Goal: Information Seeking & Learning: Learn about a topic

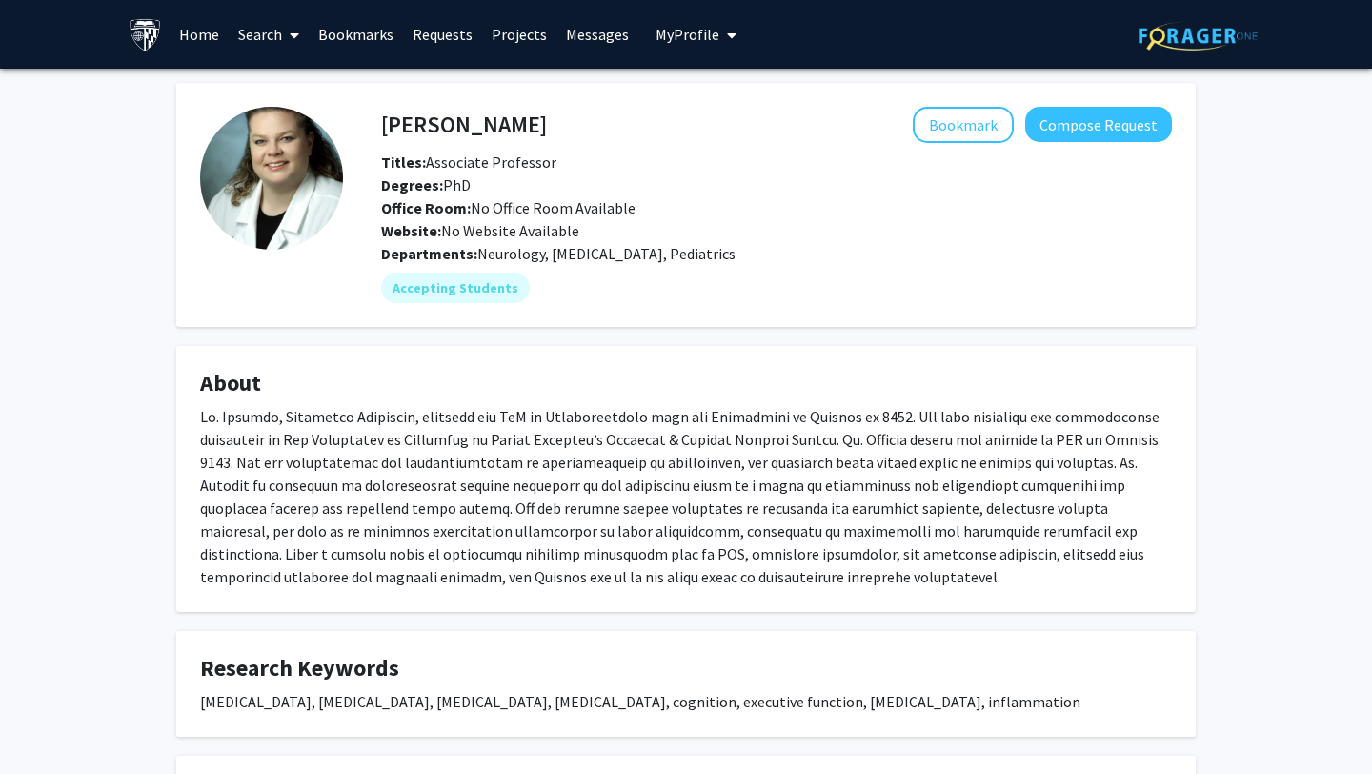
click at [286, 43] on span at bounding box center [290, 35] width 17 height 67
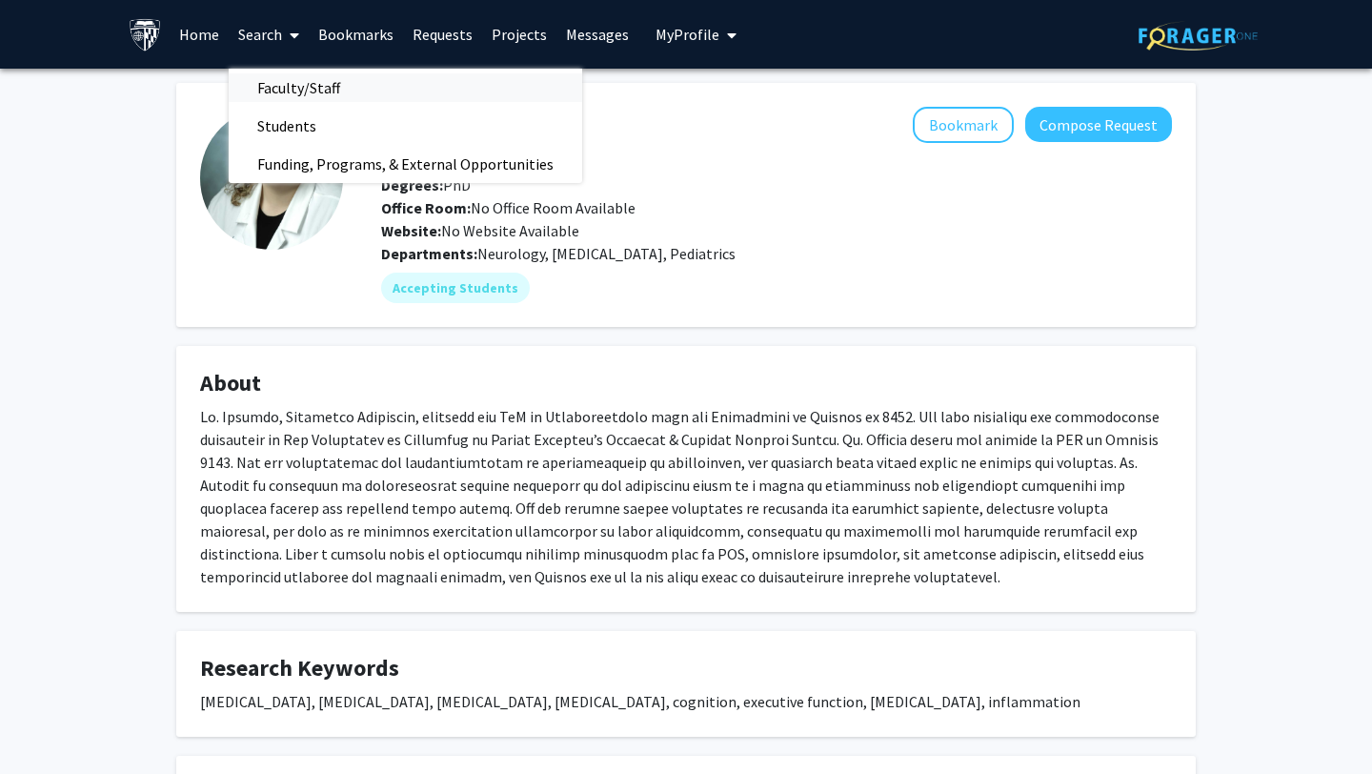
click at [283, 83] on span "Faculty/Staff" at bounding box center [299, 88] width 140 height 38
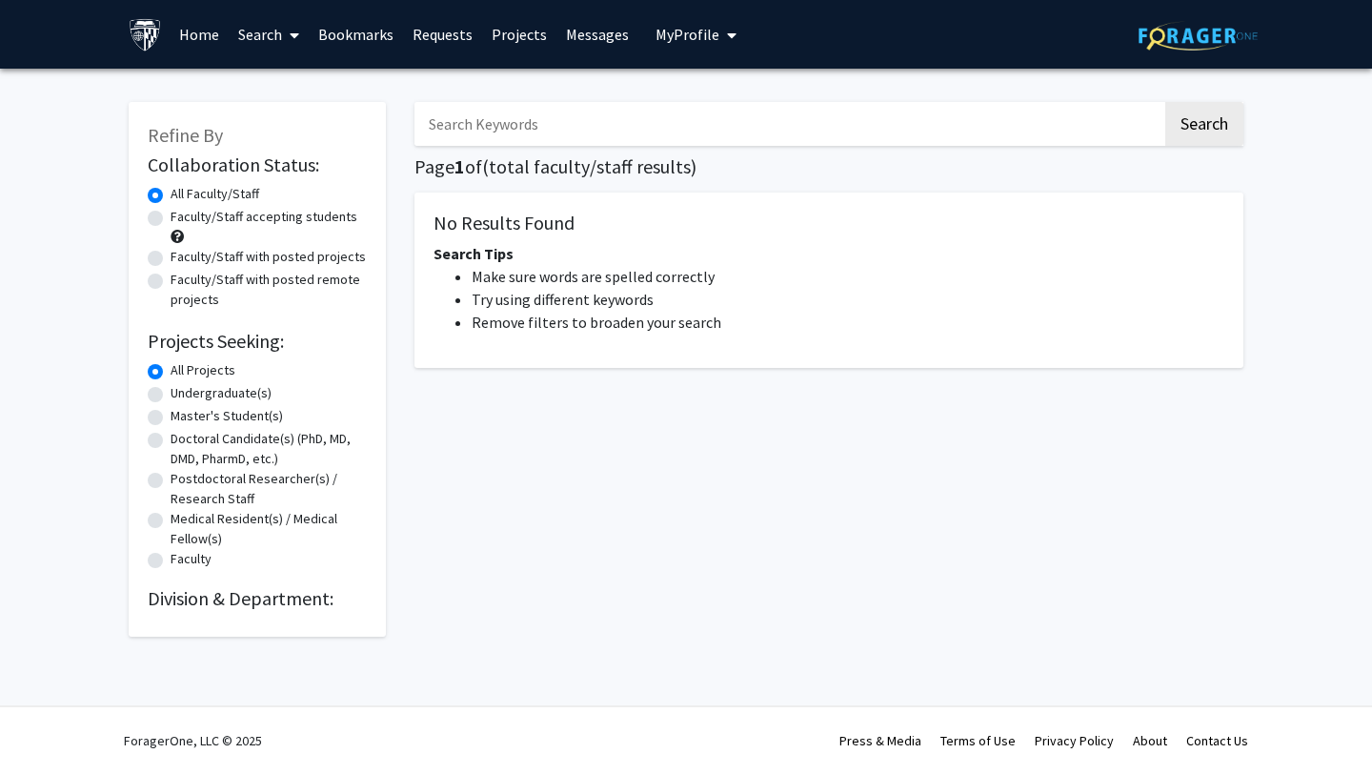
click at [521, 122] on input "Search Keywords" at bounding box center [789, 124] width 748 height 44
type input "neurosurgery"
click at [1180, 138] on button "Search" at bounding box center [1204, 124] width 78 height 44
click at [265, 219] on label "Faculty/Staff accepting students" at bounding box center [264, 217] width 187 height 20
click at [183, 219] on input "Faculty/Staff accepting students" at bounding box center [177, 213] width 12 height 12
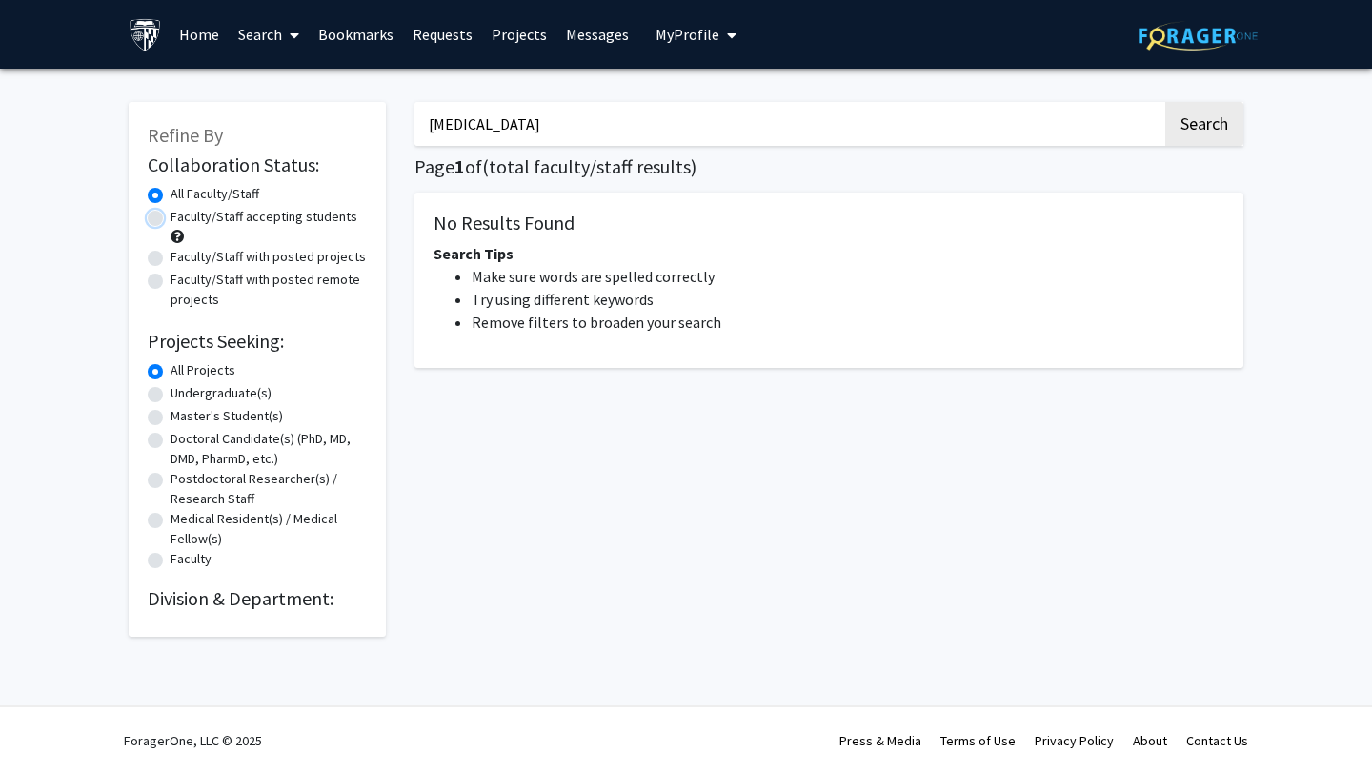
radio input "true"
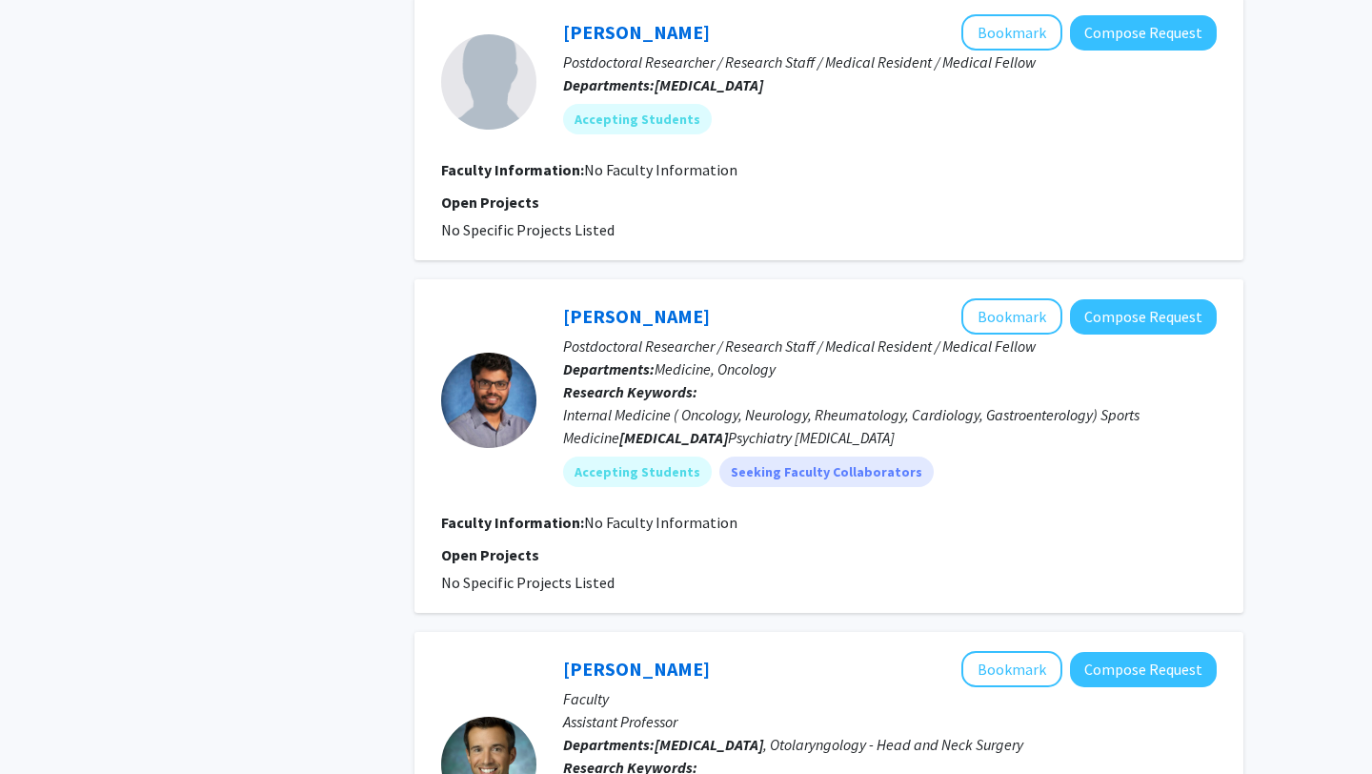
scroll to position [3677, 0]
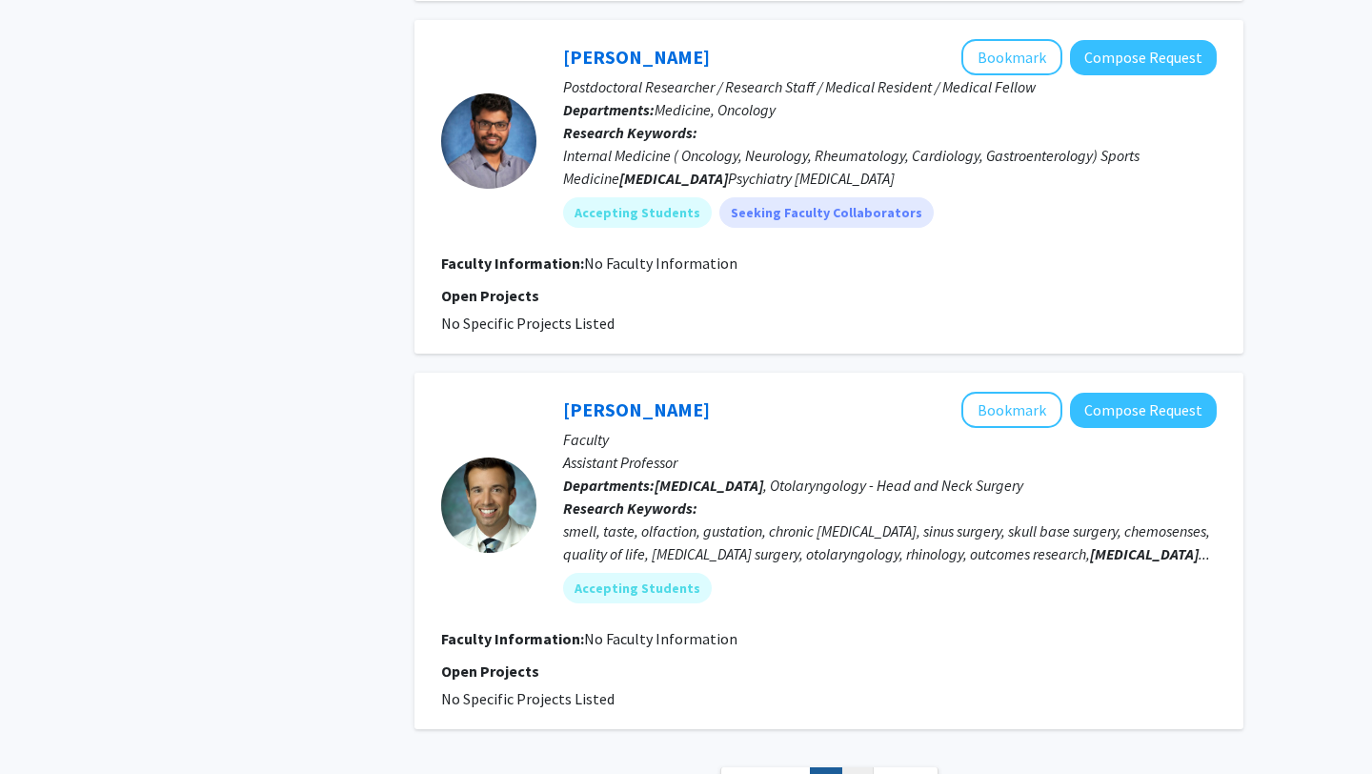
click at [866, 767] on link "2" at bounding box center [857, 783] width 32 height 33
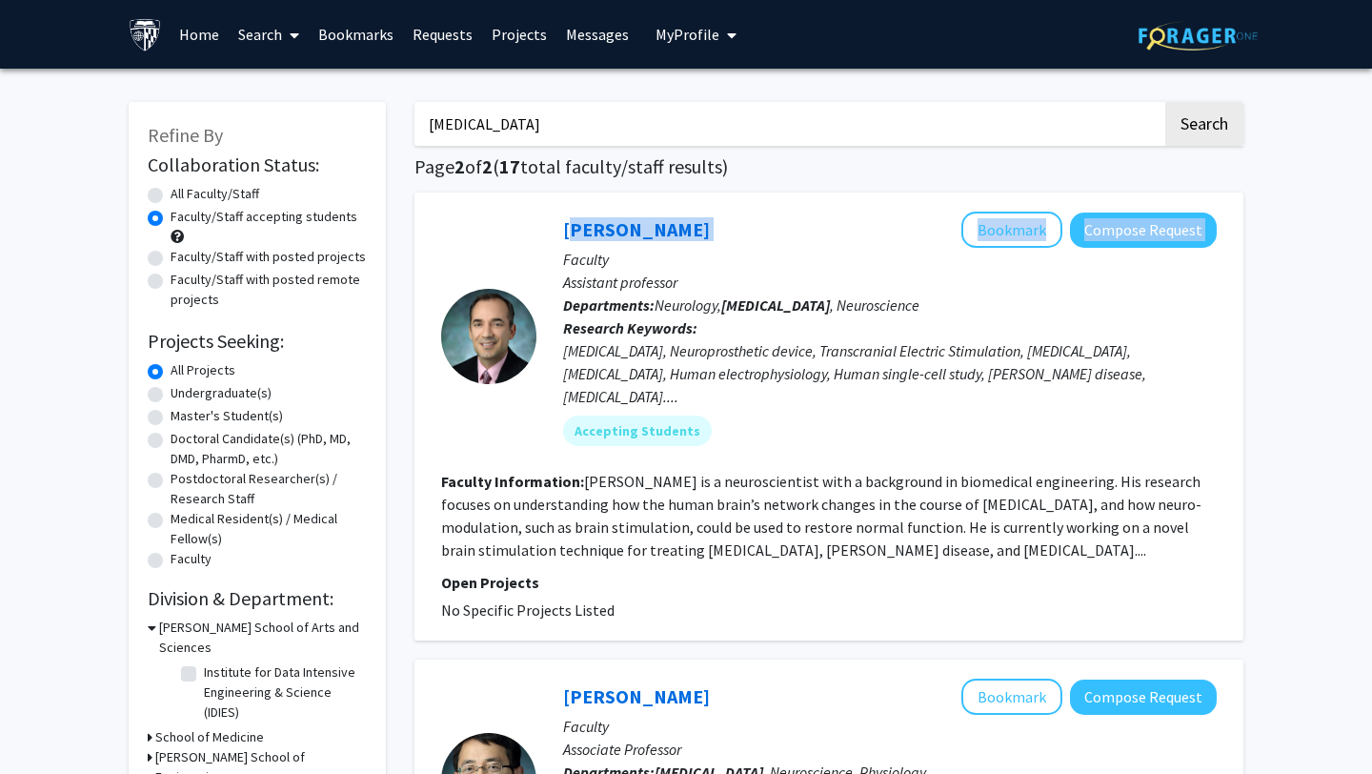
drag, startPoint x: 559, startPoint y: 227, endPoint x: 765, endPoint y: 235, distance: 206.0
click at [765, 235] on div "Yousef Salimpour Bookmark Compose Request Faculty Assistant professor Departmen…" at bounding box center [876, 336] width 680 height 249
click at [717, 226] on div "Yousef Salimpour Bookmark Compose Request" at bounding box center [890, 230] width 654 height 36
drag, startPoint x: 717, startPoint y: 226, endPoint x: 610, endPoint y: 229, distance: 106.8
click at [610, 229] on div "Yousef Salimpour Bookmark Compose Request" at bounding box center [890, 230] width 654 height 36
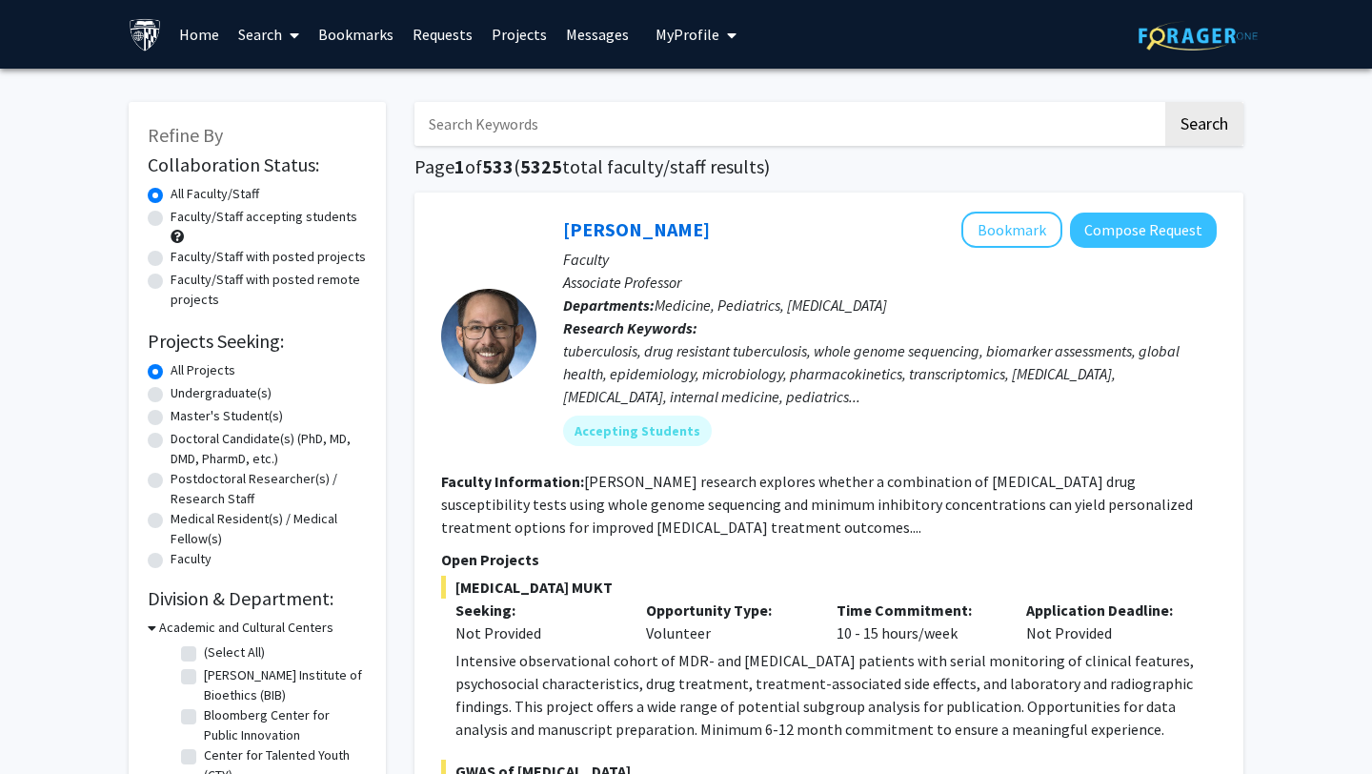
scroll to position [21, 0]
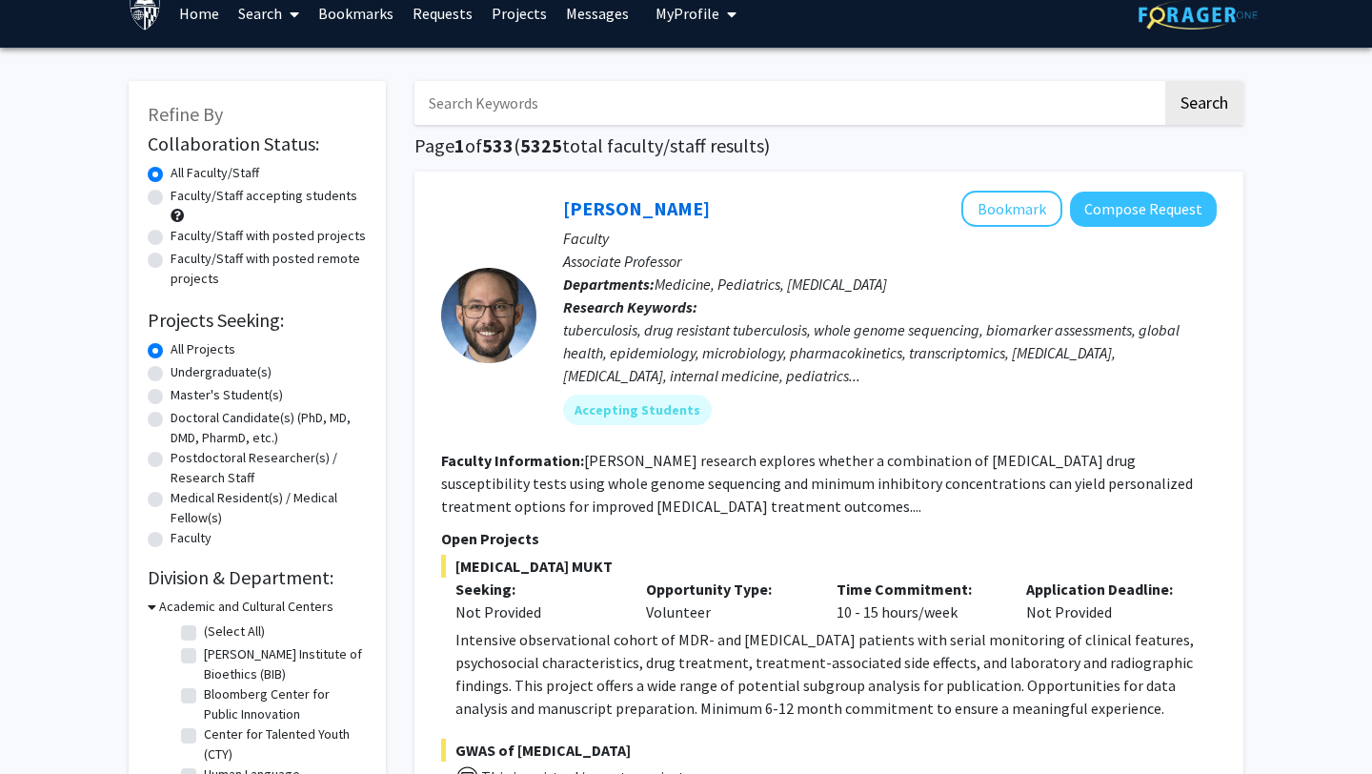
click at [327, 210] on div "Faculty/Staff accepting students" at bounding box center [257, 206] width 219 height 40
click at [320, 200] on label "Faculty/Staff accepting students" at bounding box center [264, 196] width 187 height 20
click at [183, 198] on input "Faculty/Staff accepting students" at bounding box center [177, 192] width 12 height 12
radio input "true"
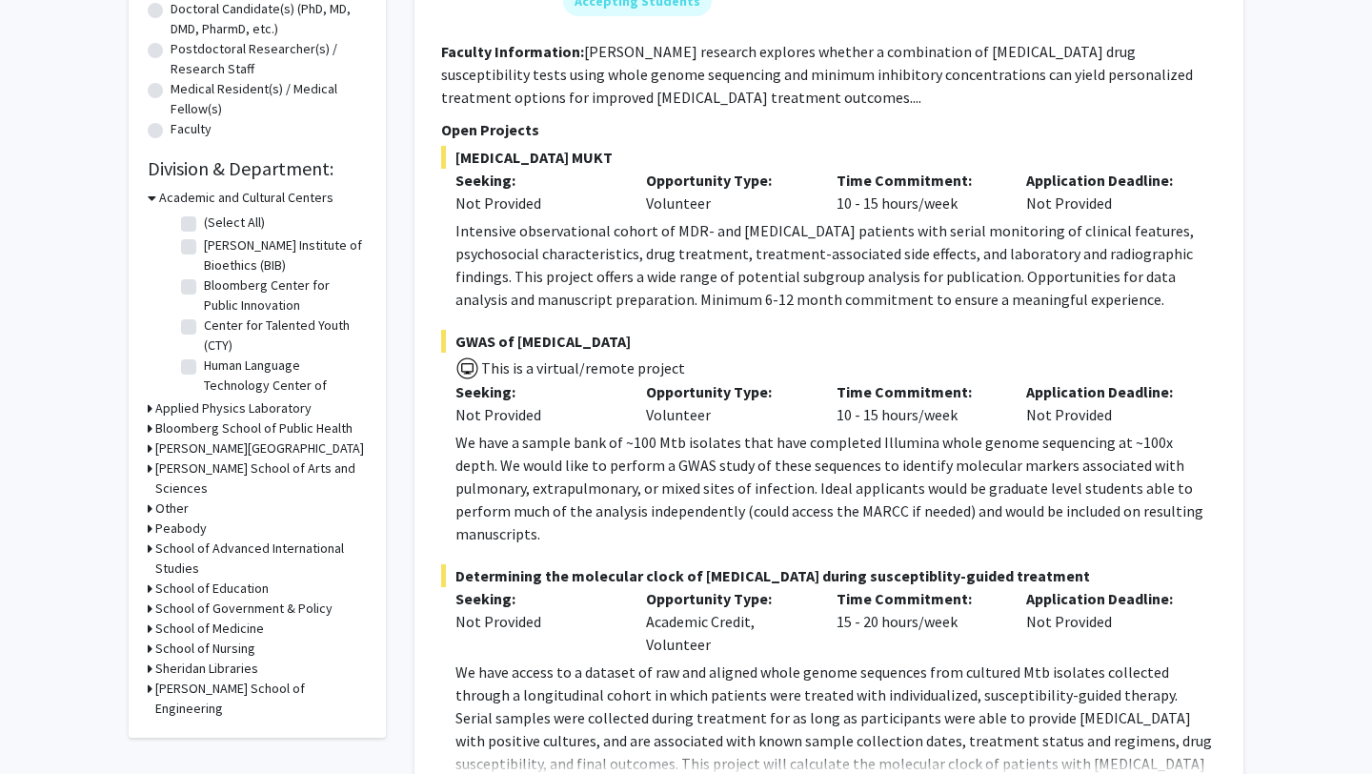
scroll to position [526, 0]
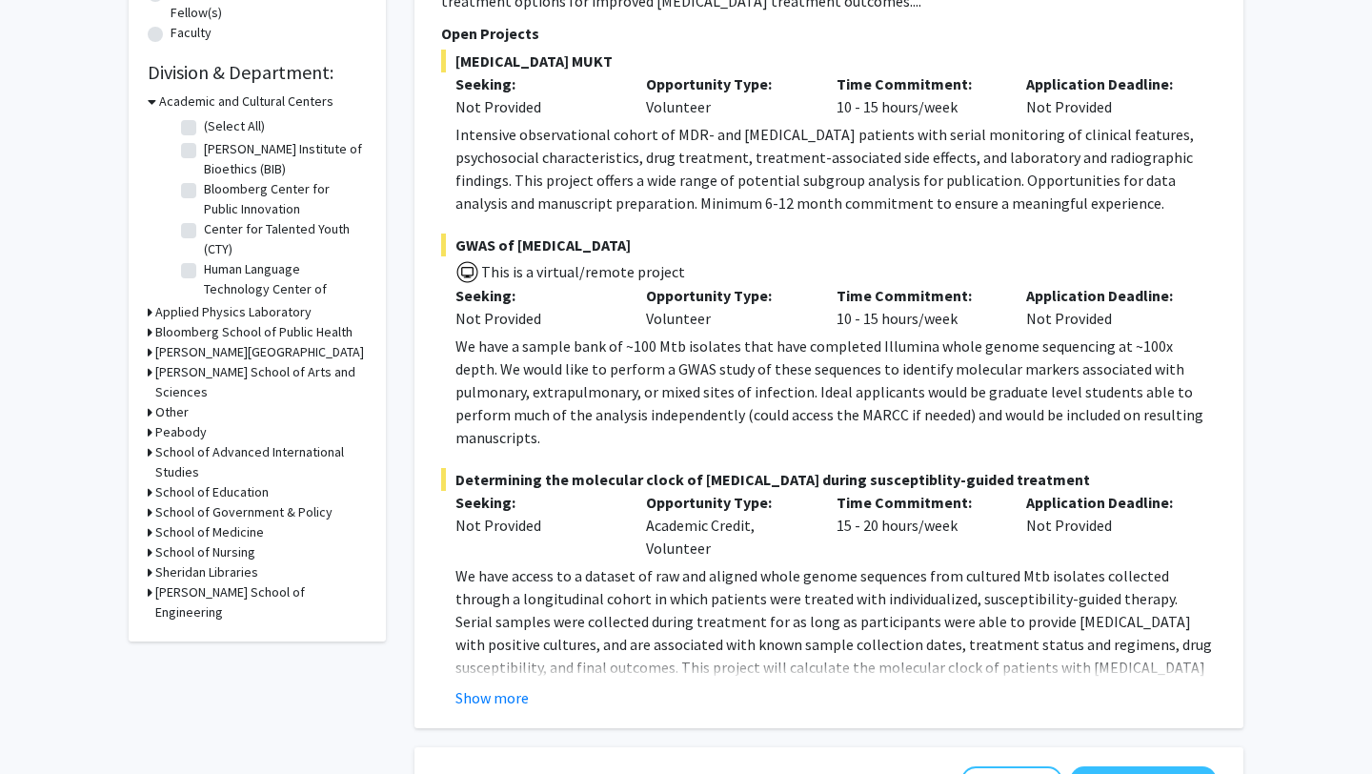
click at [225, 522] on h3 "School of Medicine" at bounding box center [209, 532] width 109 height 20
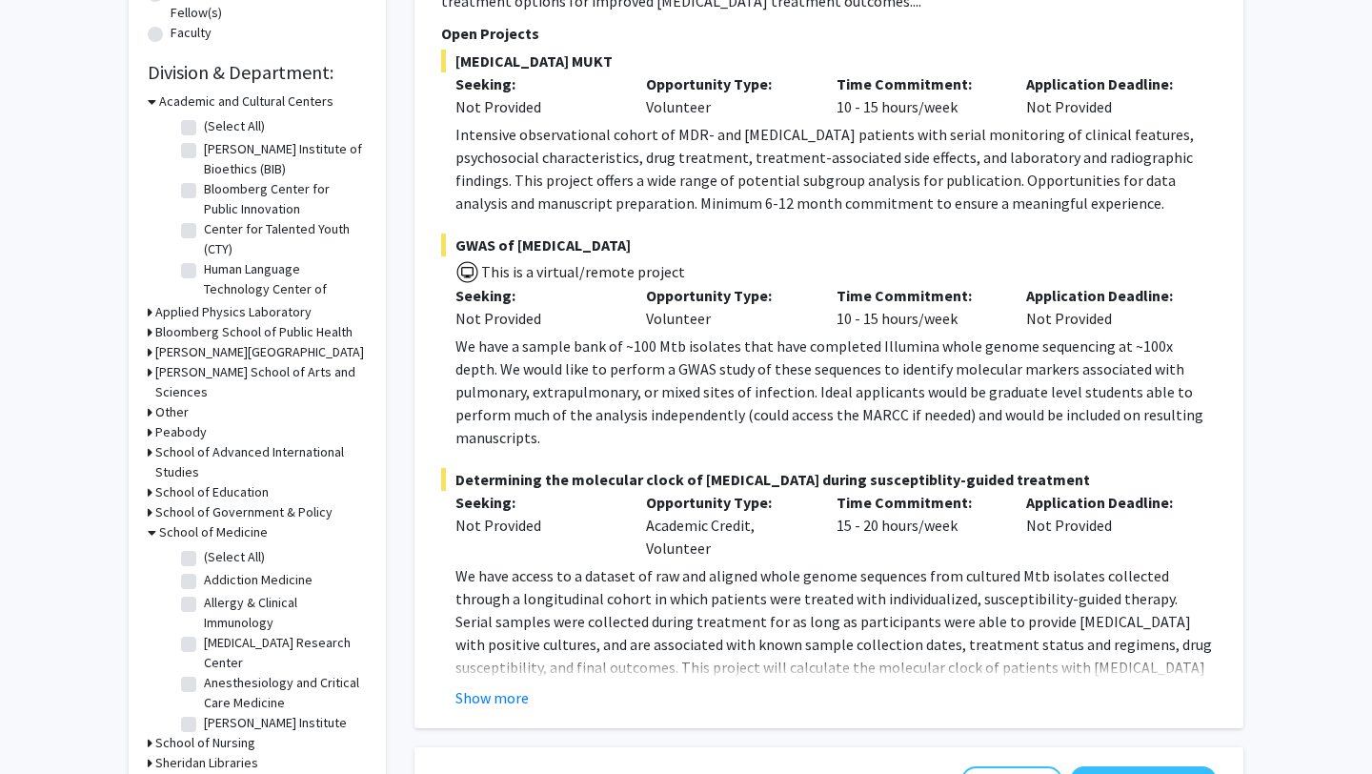
click at [204, 547] on label "(Select All)" at bounding box center [234, 557] width 61 height 20
click at [204, 547] on input "(Select All)" at bounding box center [210, 553] width 12 height 12
checkbox input "true"
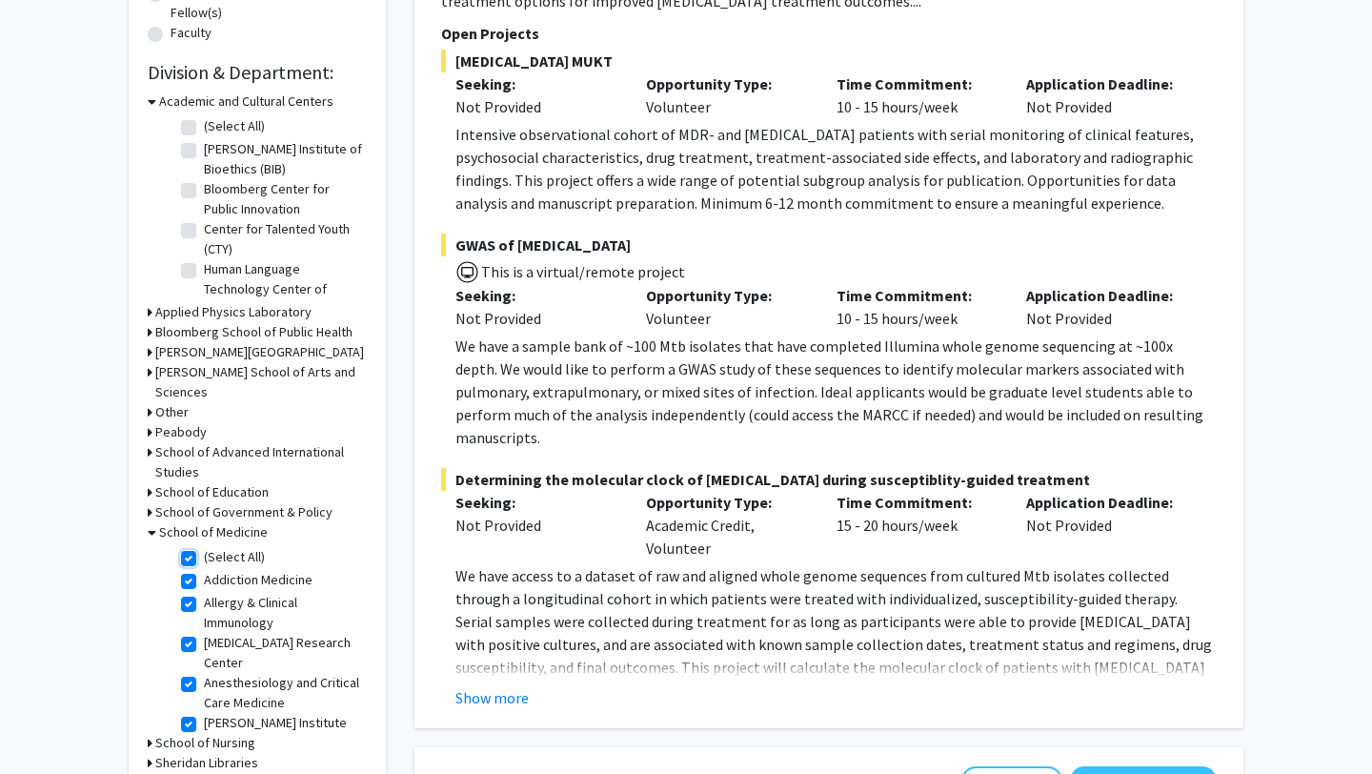
checkbox input "true"
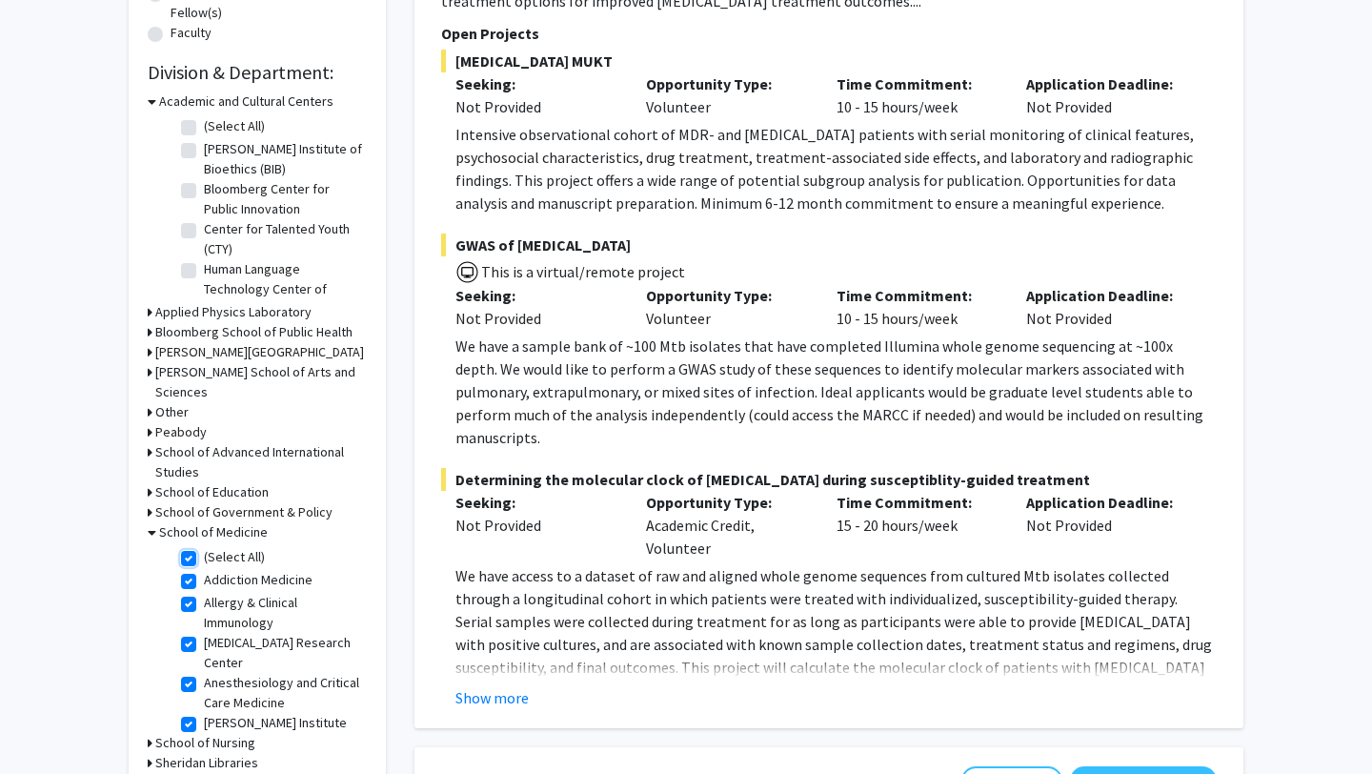
checkbox input "true"
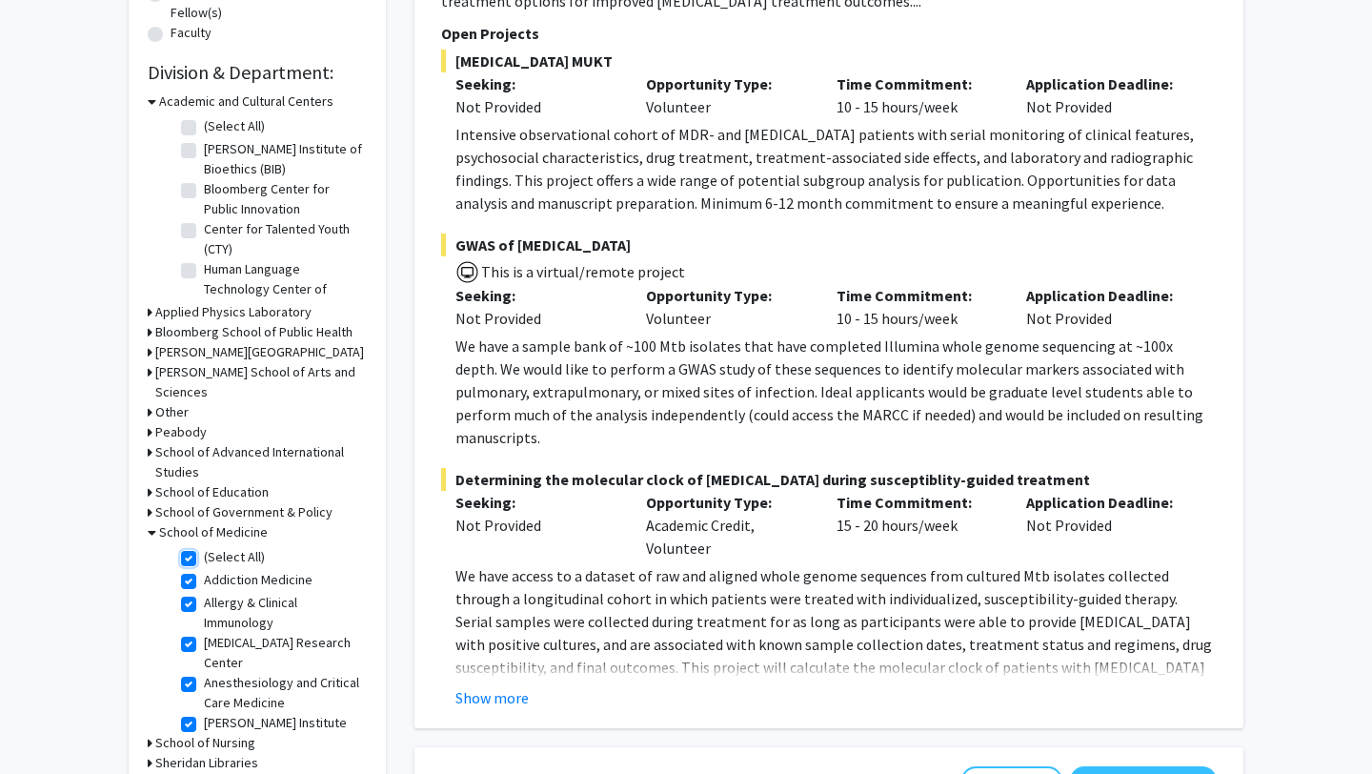
checkbox input "true"
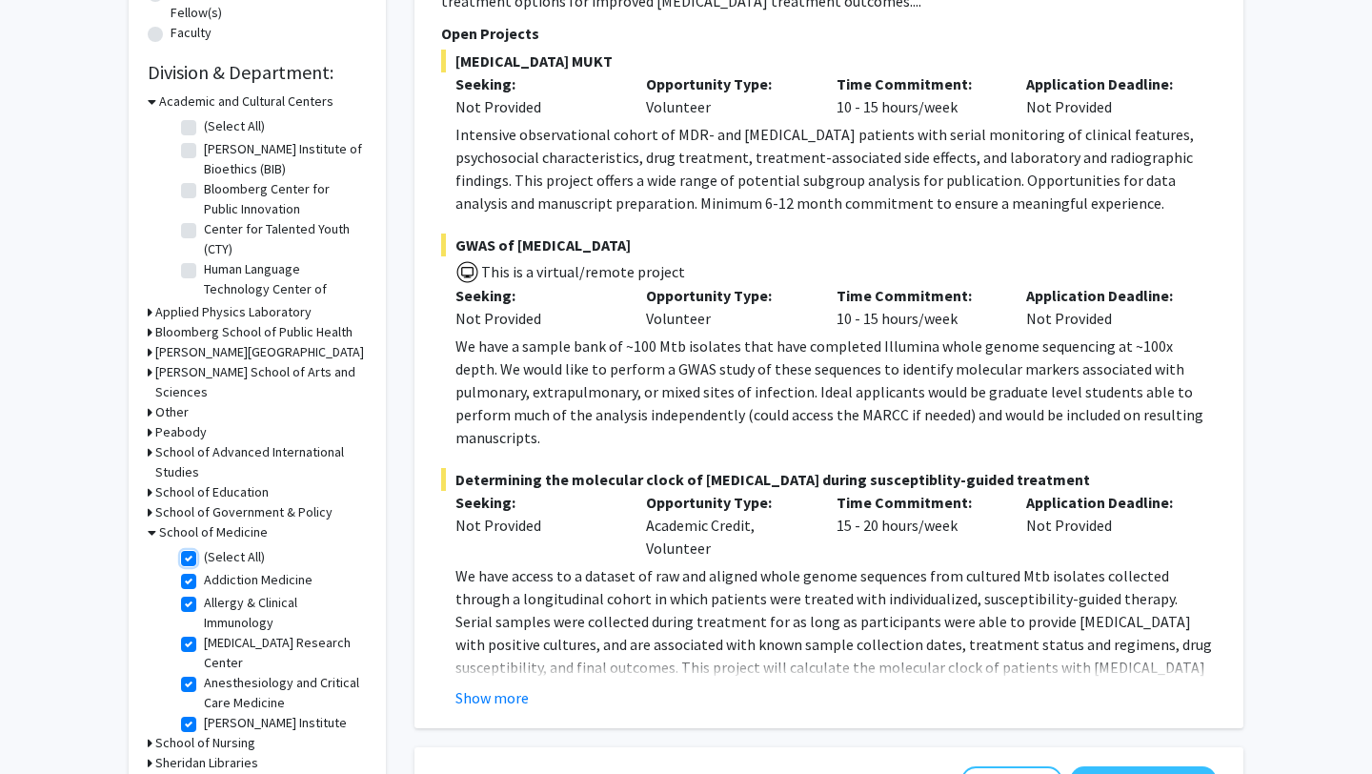
checkbox input "true"
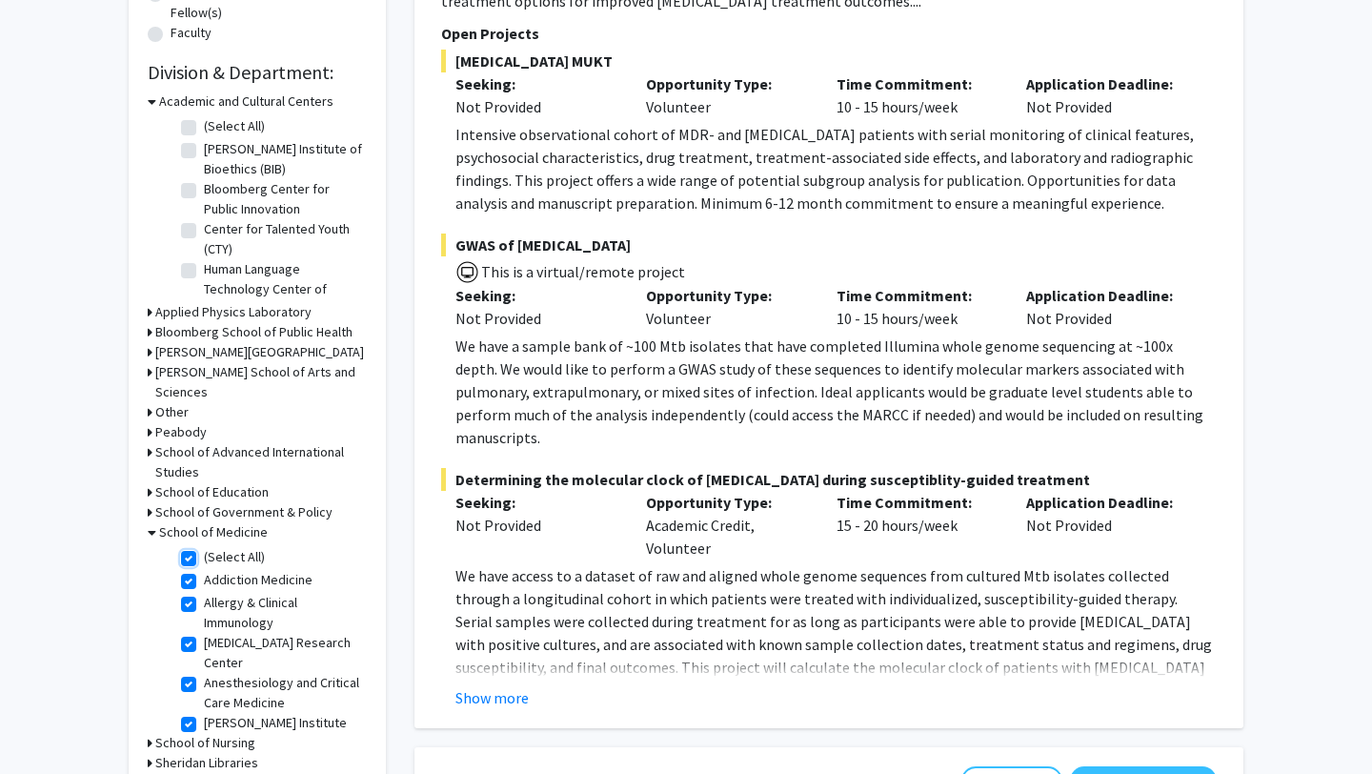
checkbox input "true"
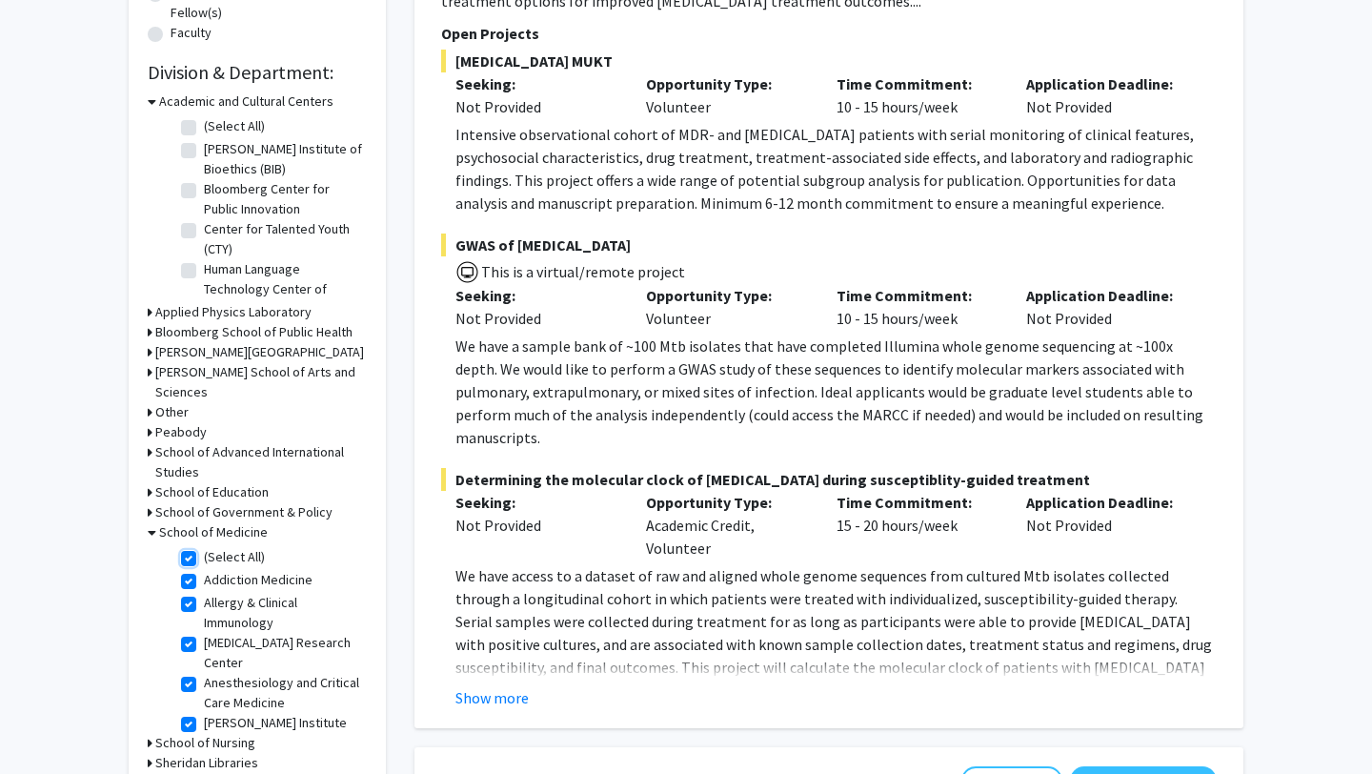
checkbox input "true"
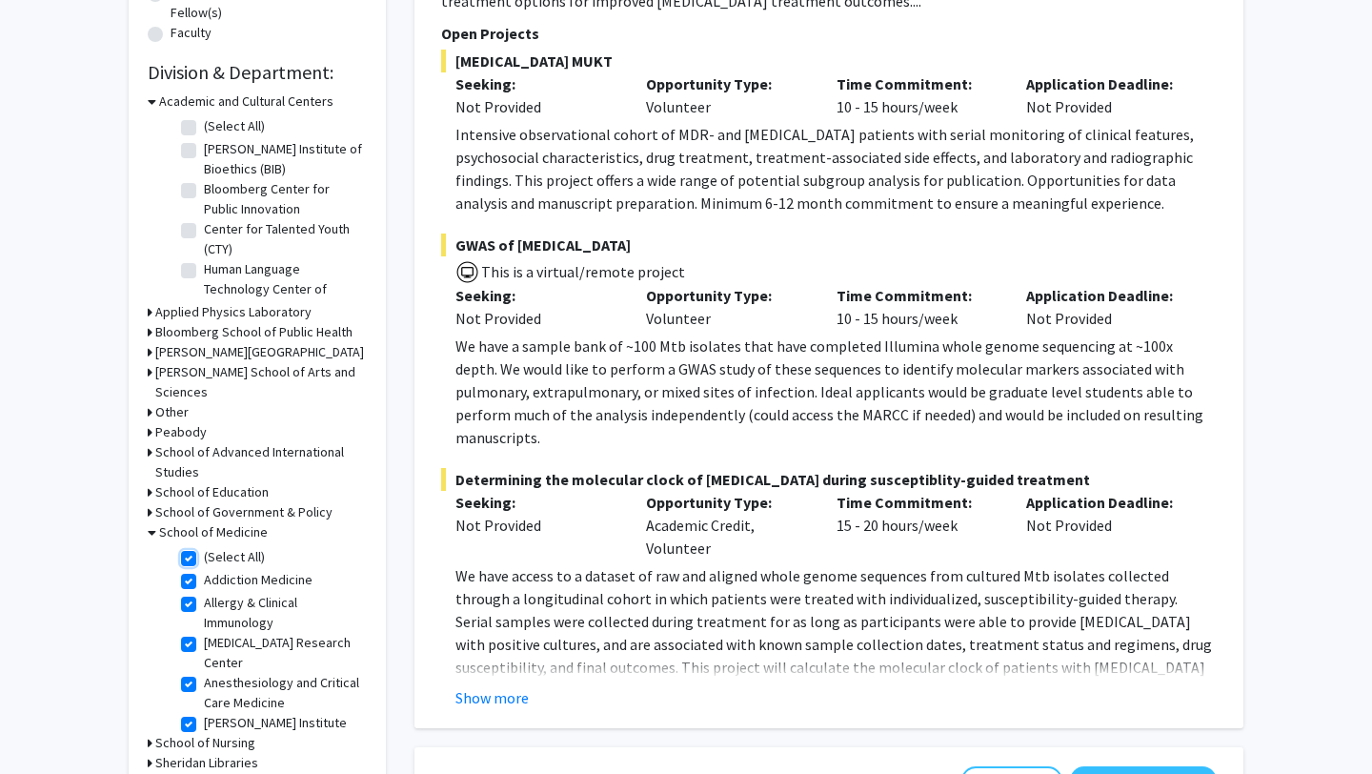
checkbox input "true"
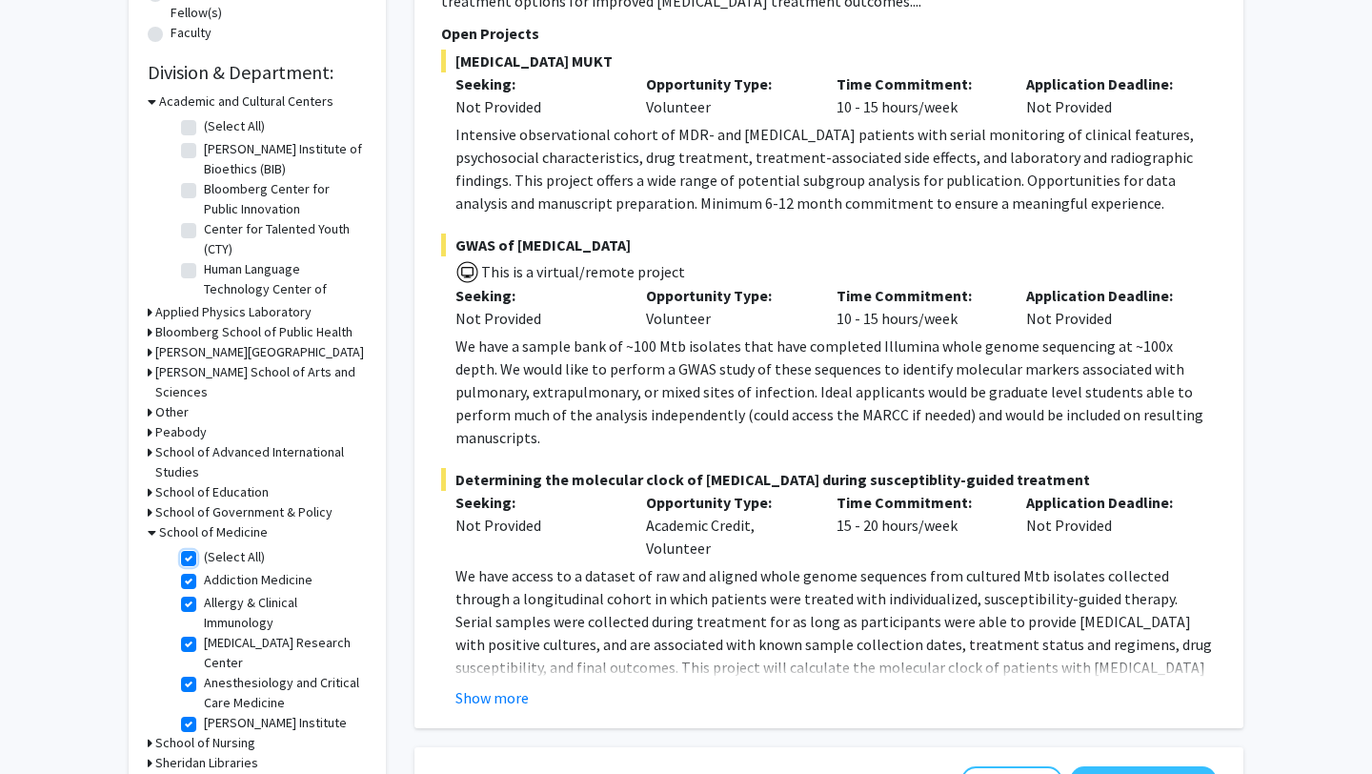
checkbox input "true"
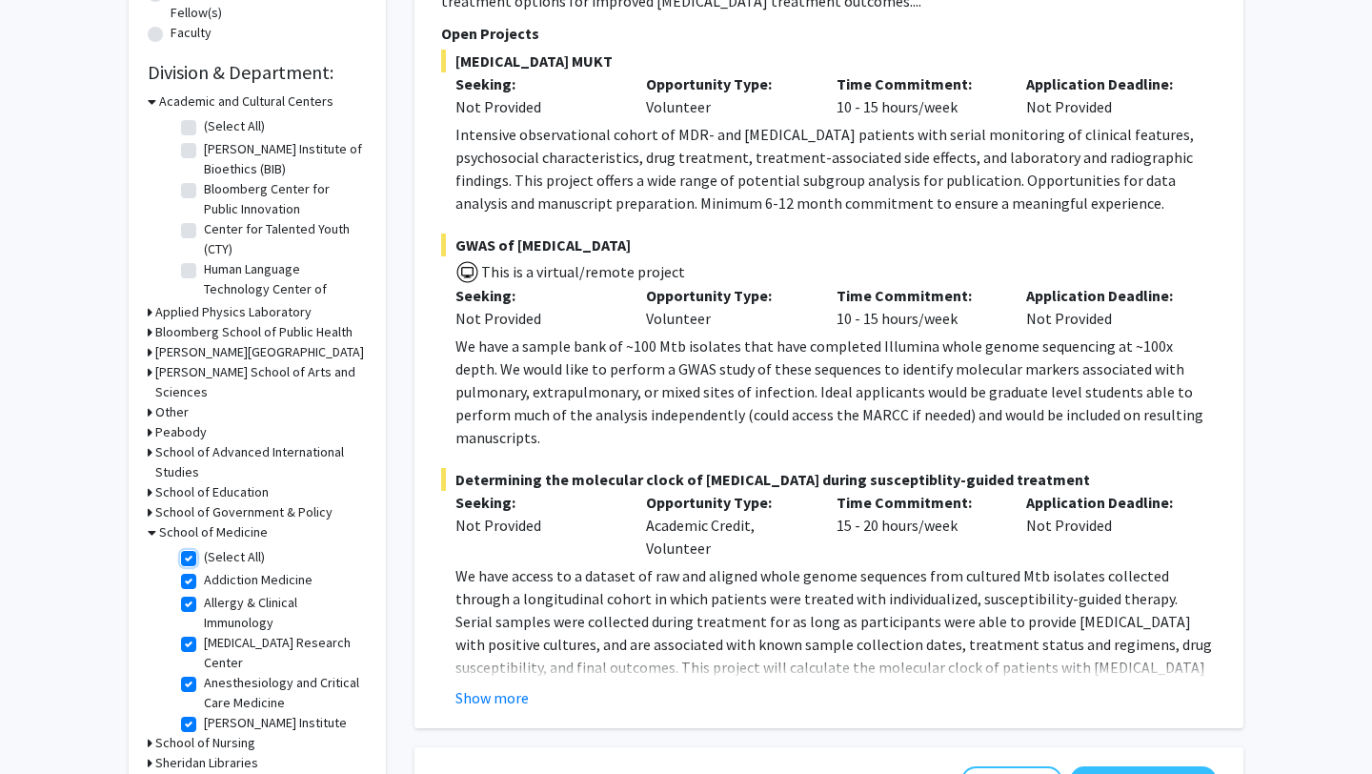
checkbox input "true"
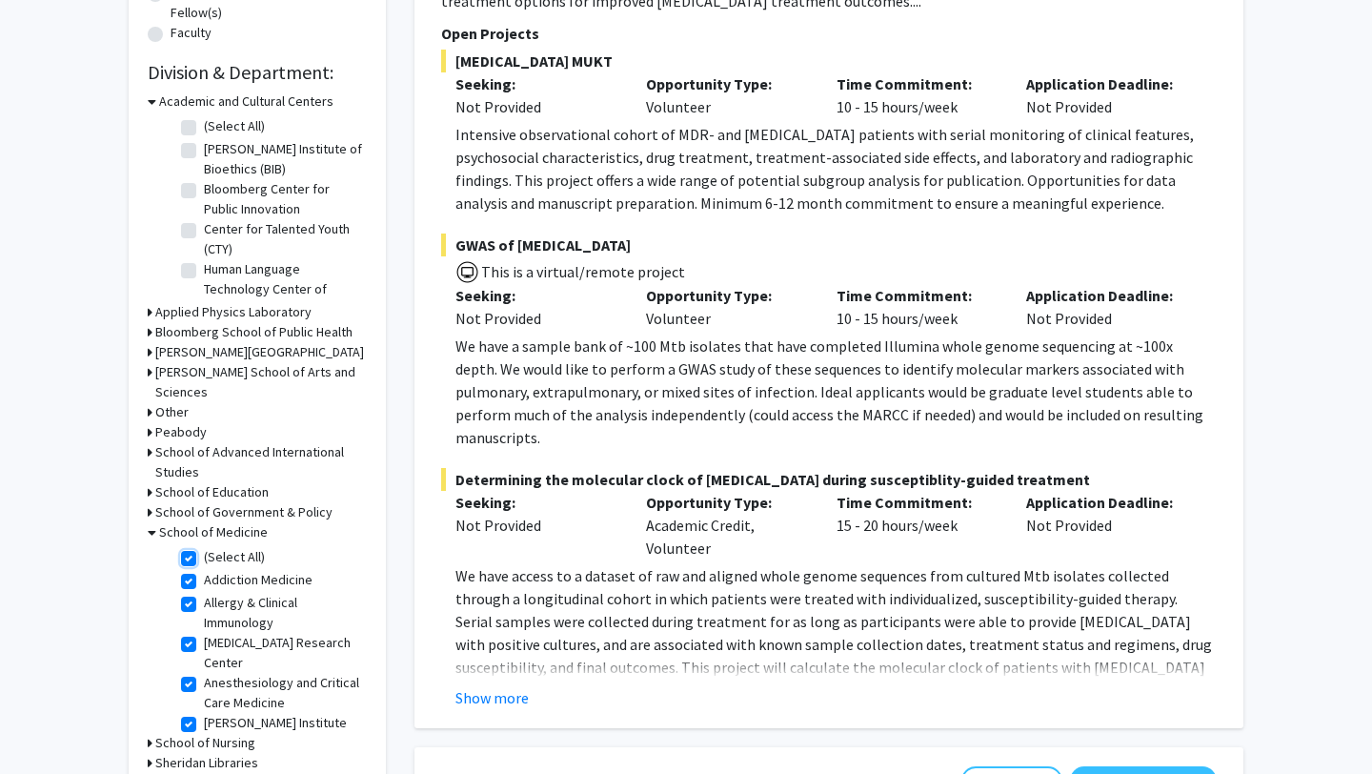
checkbox input "true"
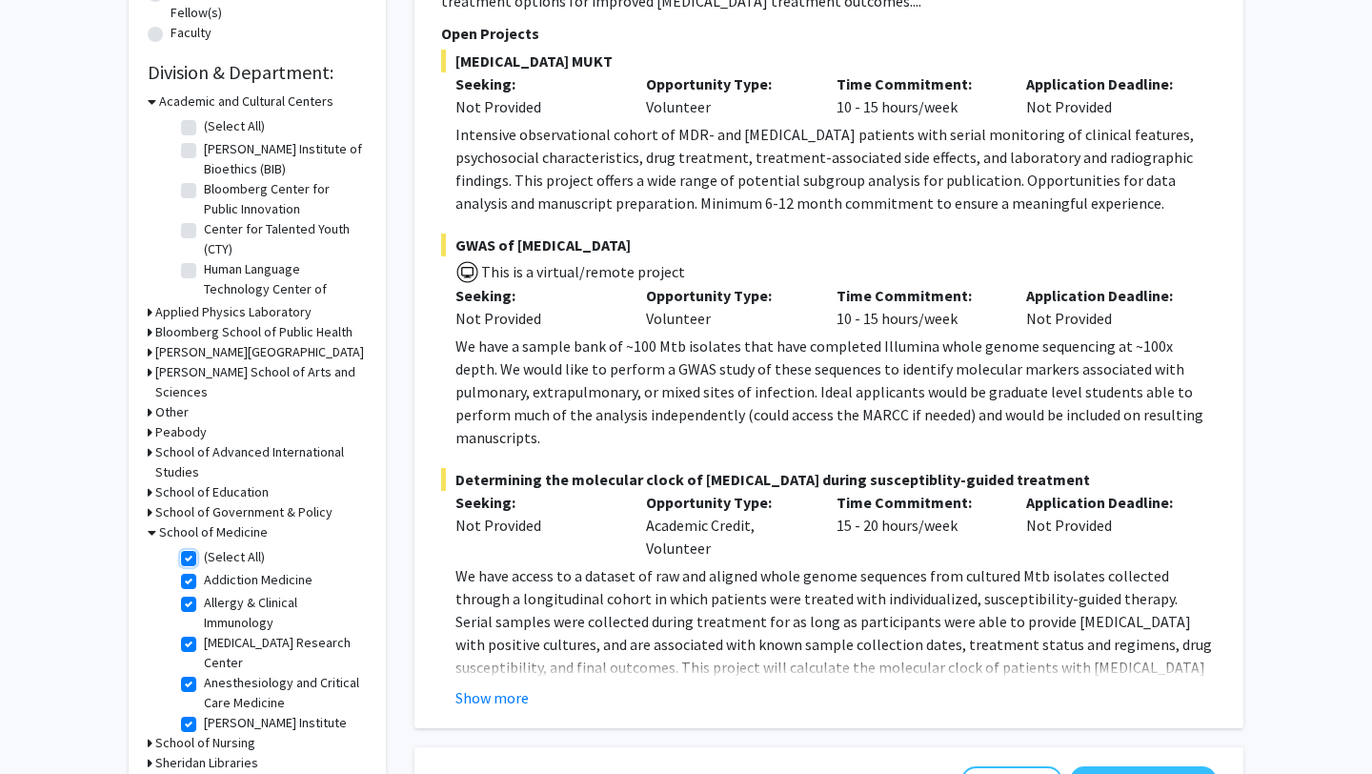
checkbox input "true"
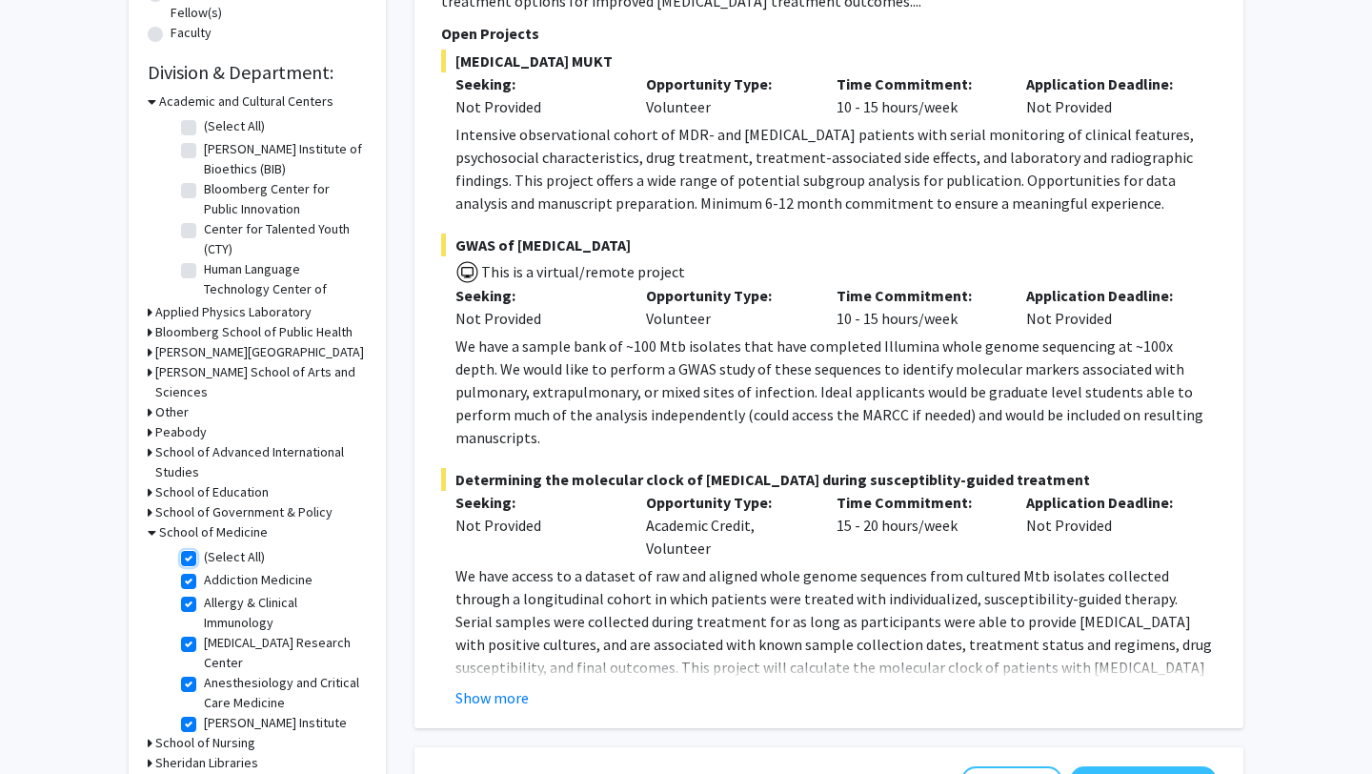
checkbox input "true"
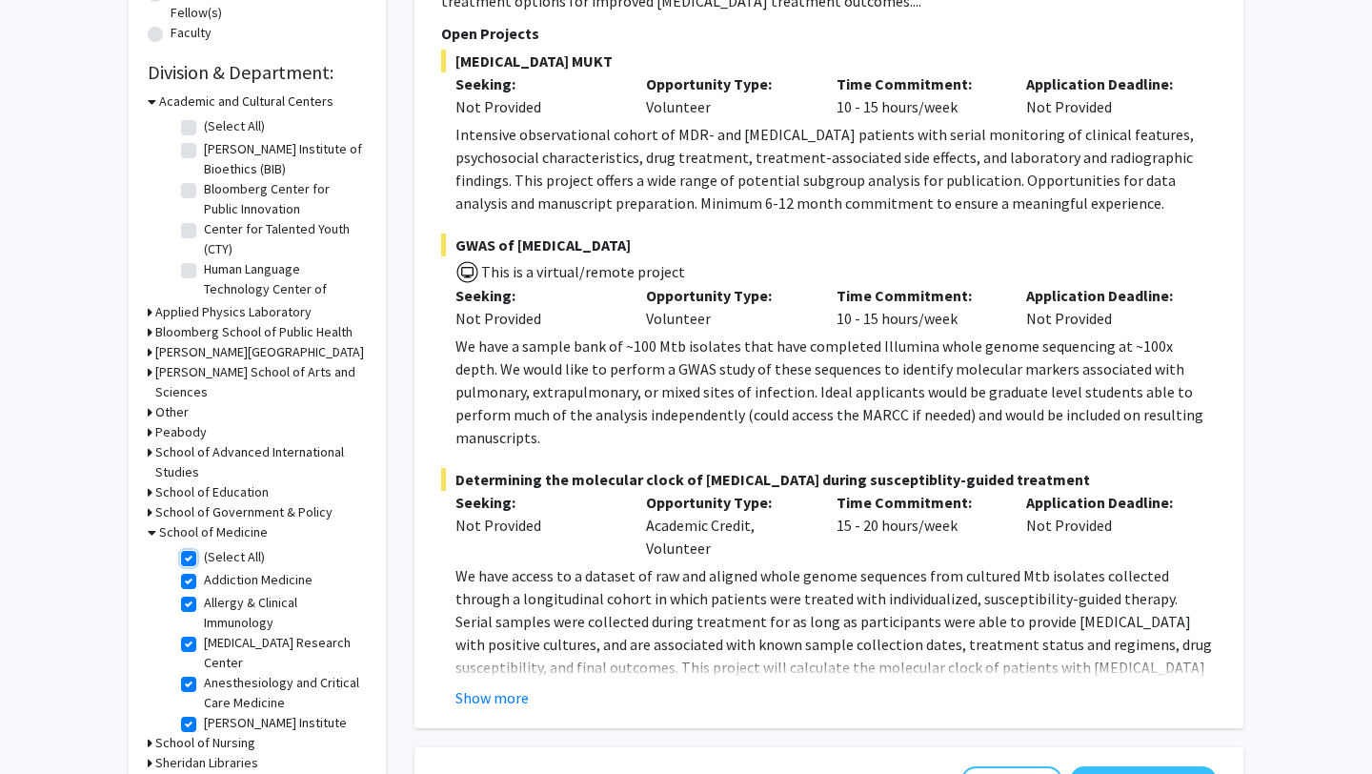
checkbox input "true"
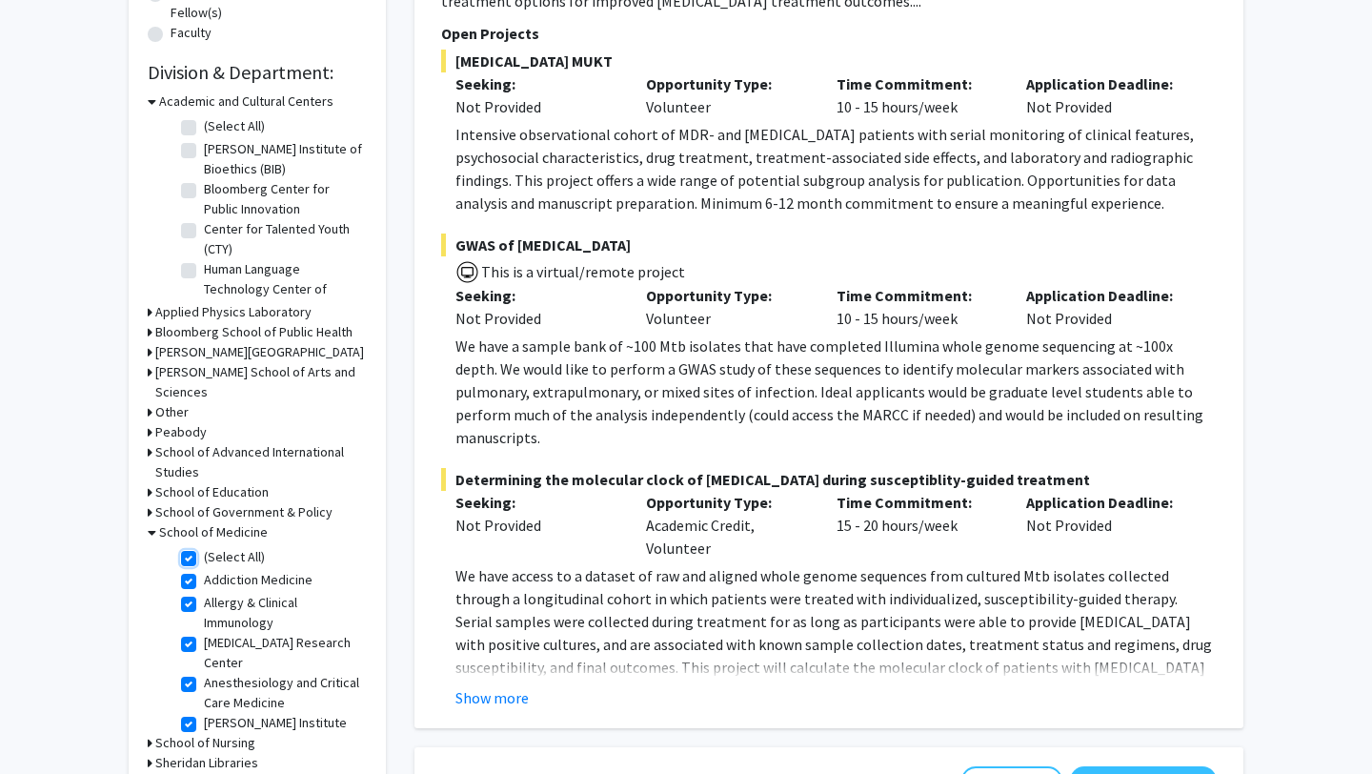
checkbox input "true"
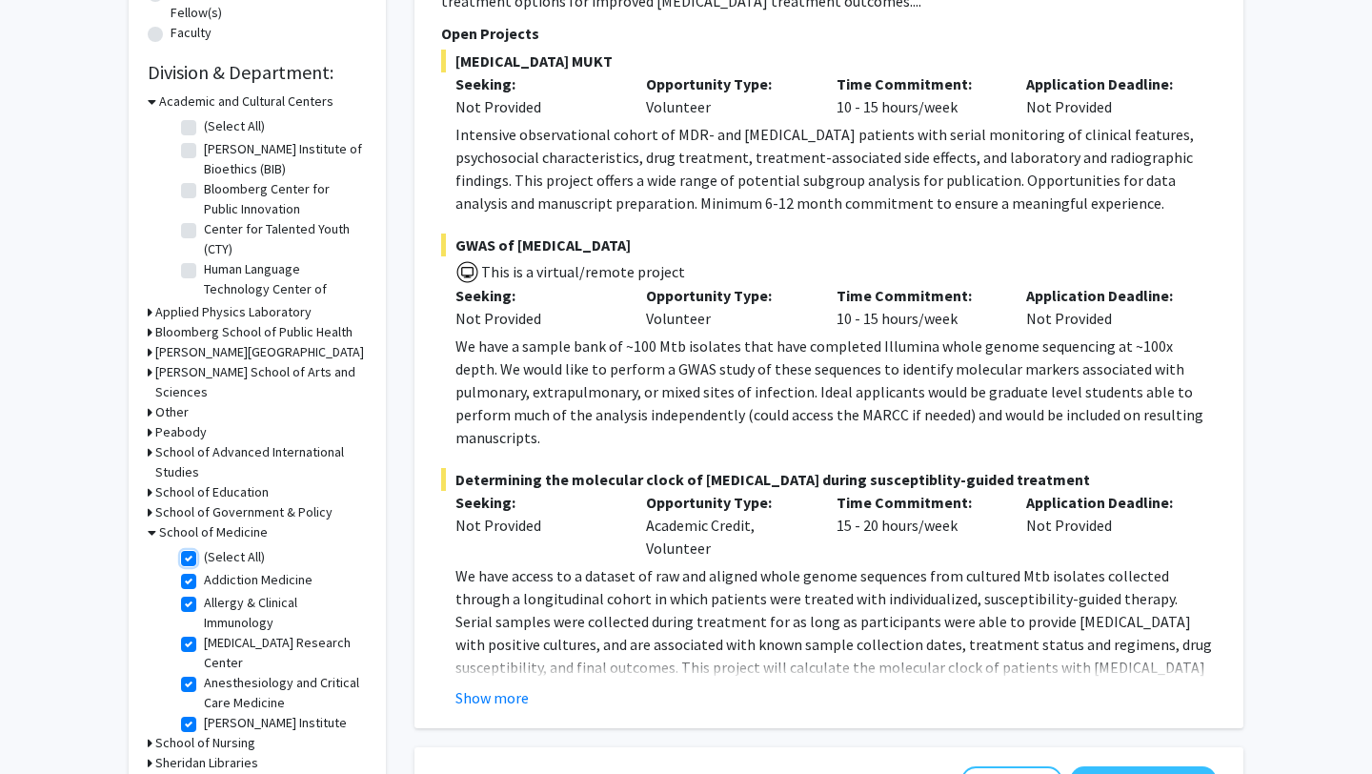
checkbox input "true"
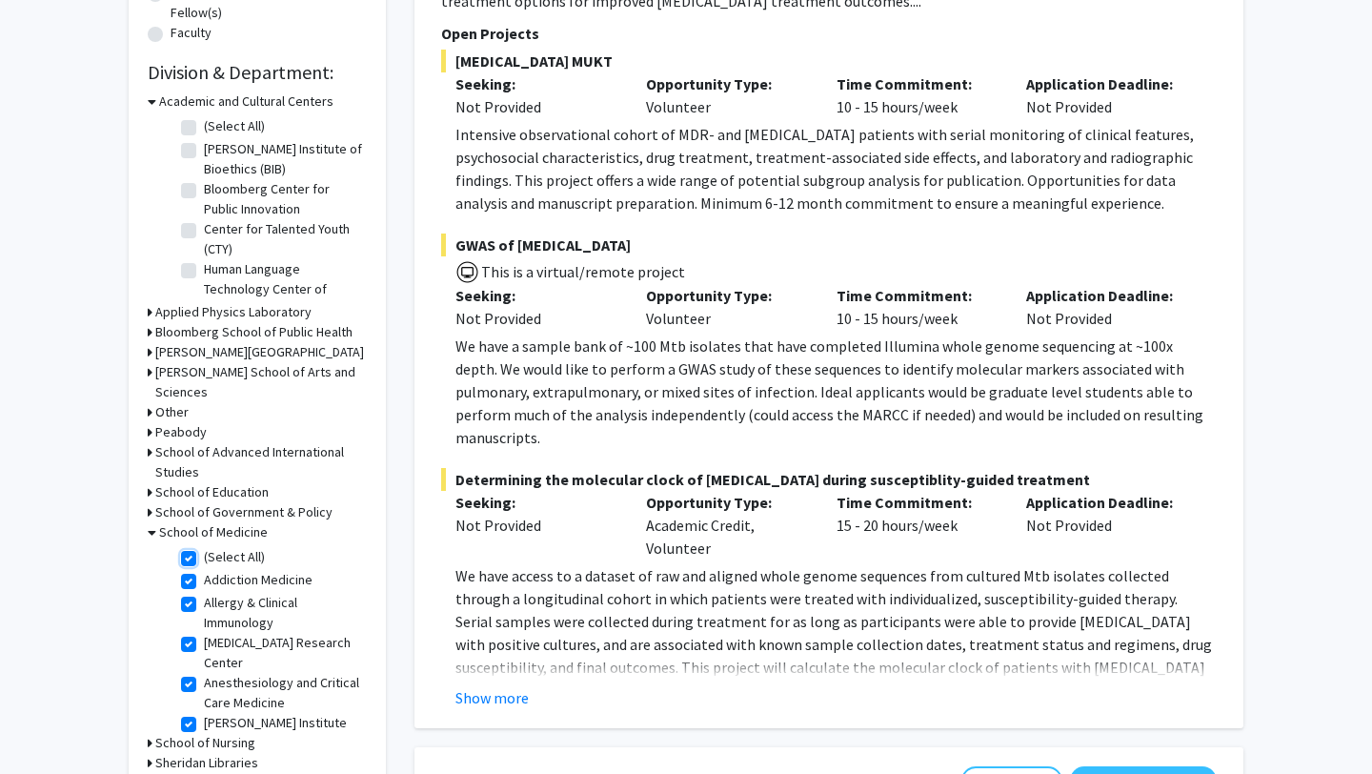
checkbox input "true"
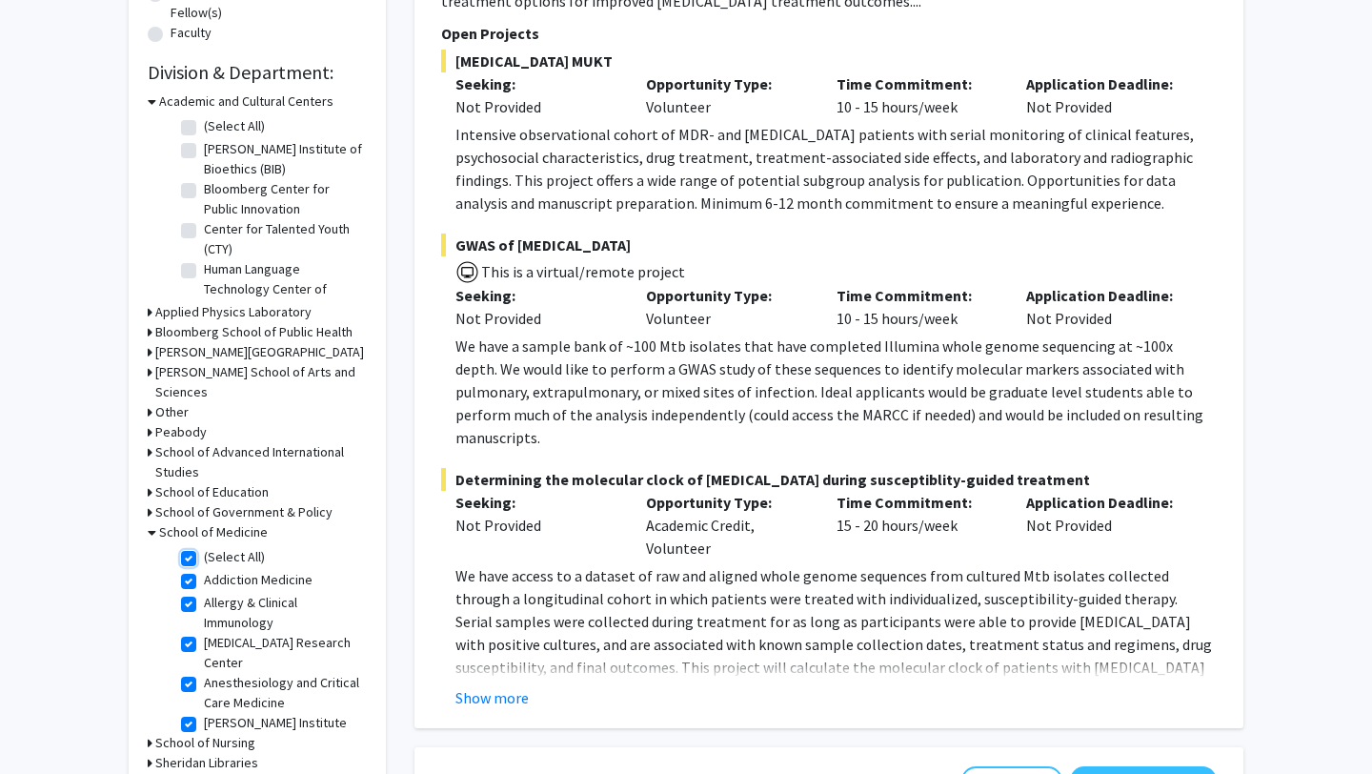
checkbox input "true"
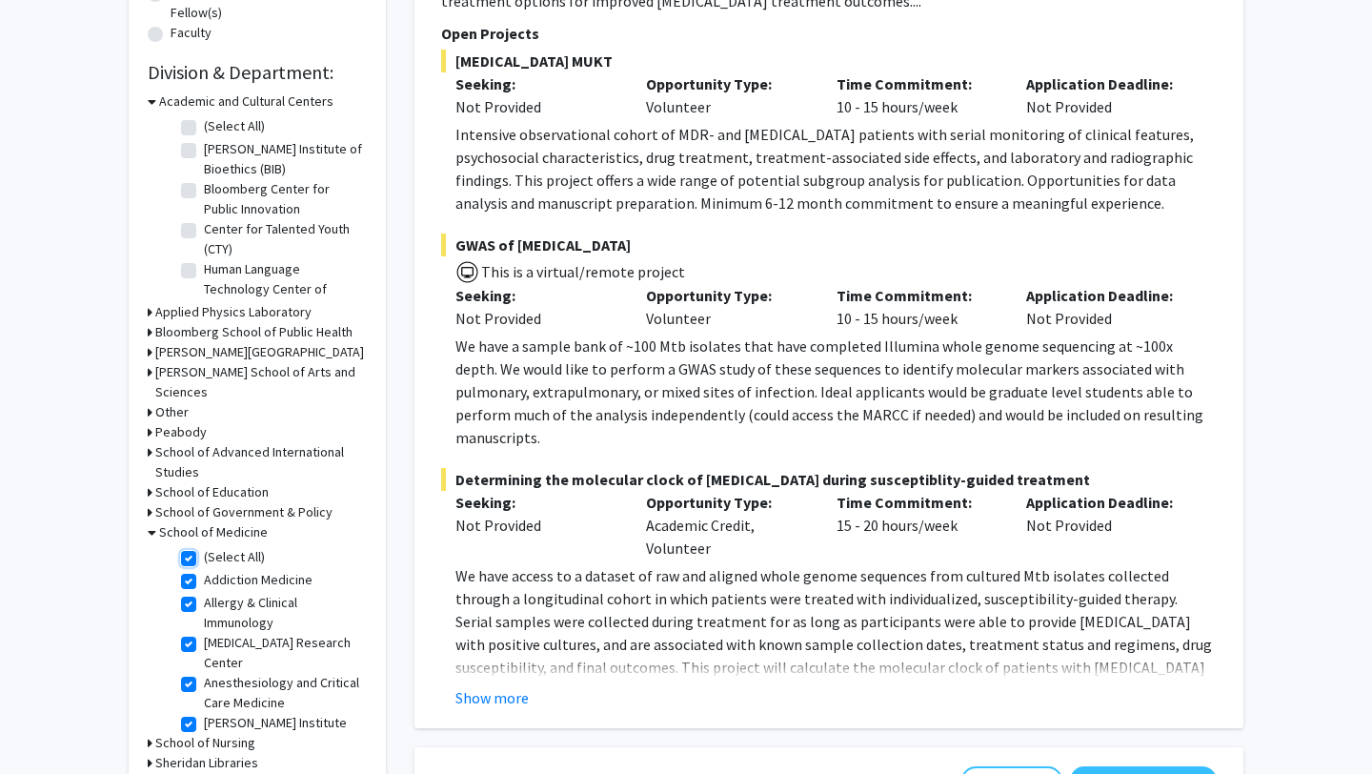
checkbox input "true"
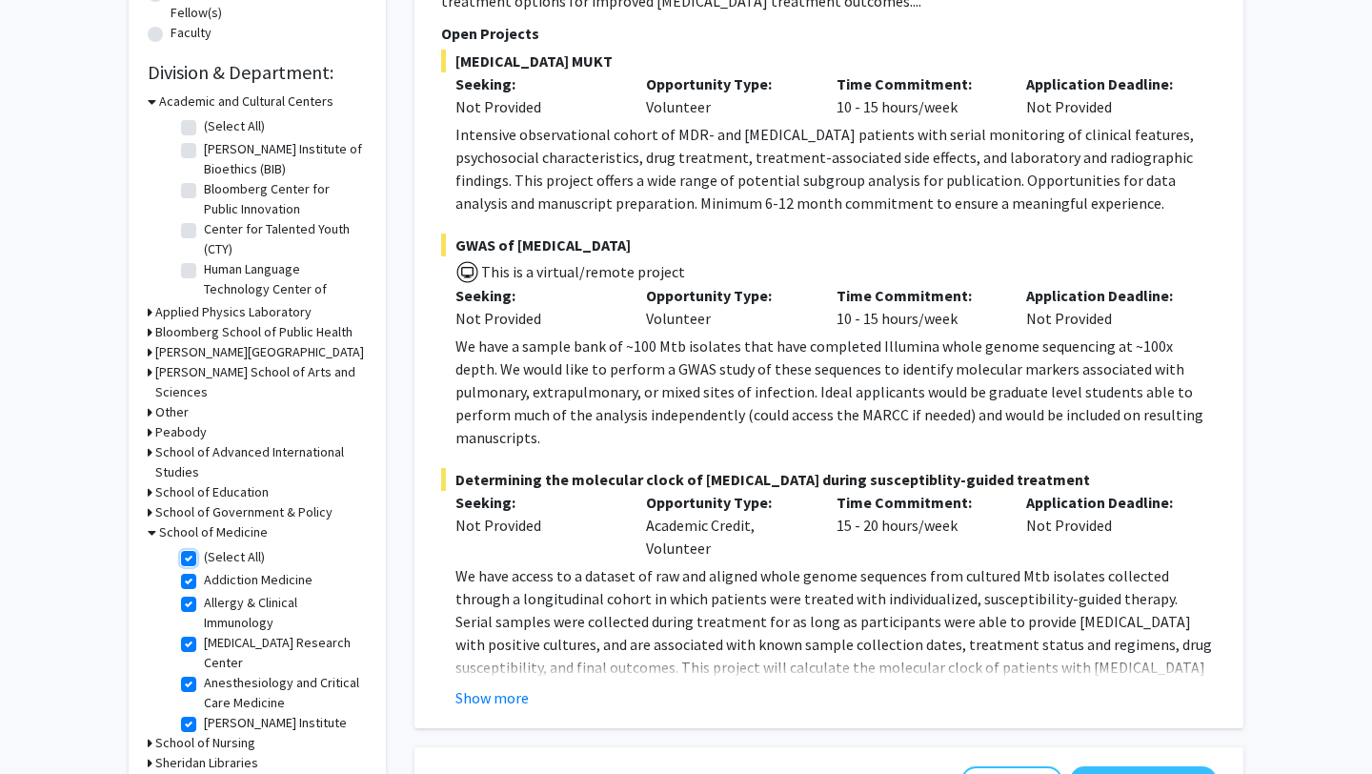
checkbox input "true"
